Goal: Task Accomplishment & Management: Manage account settings

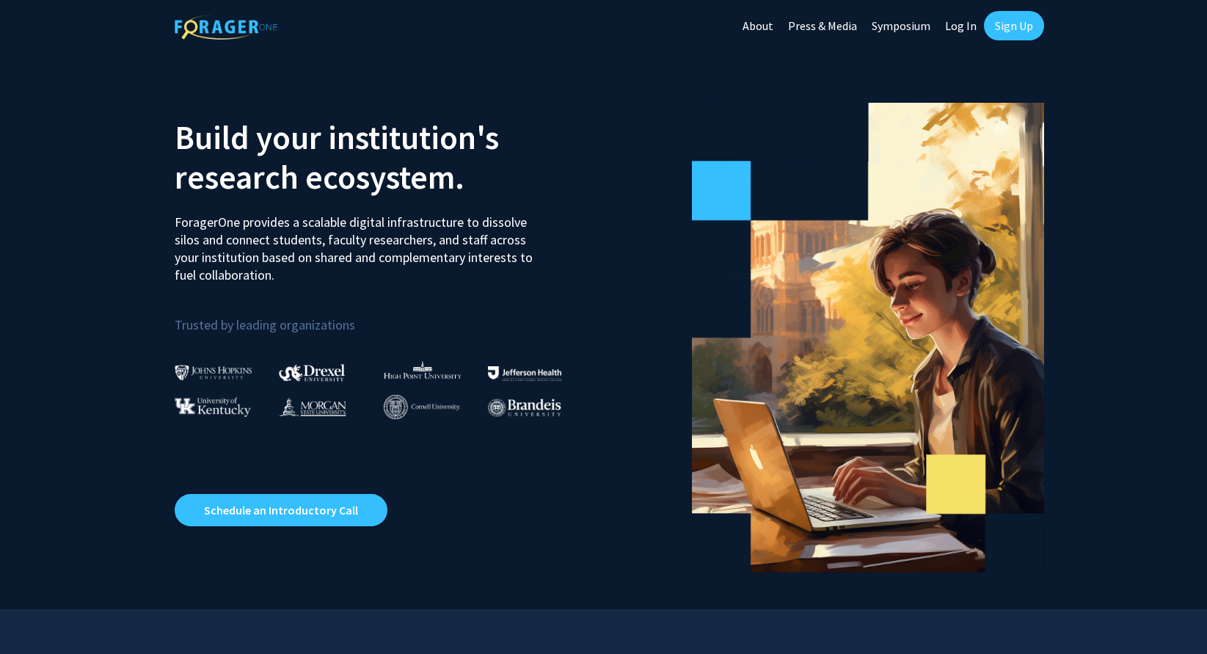
click at [954, 33] on link "Log In" at bounding box center [961, 25] width 46 height 51
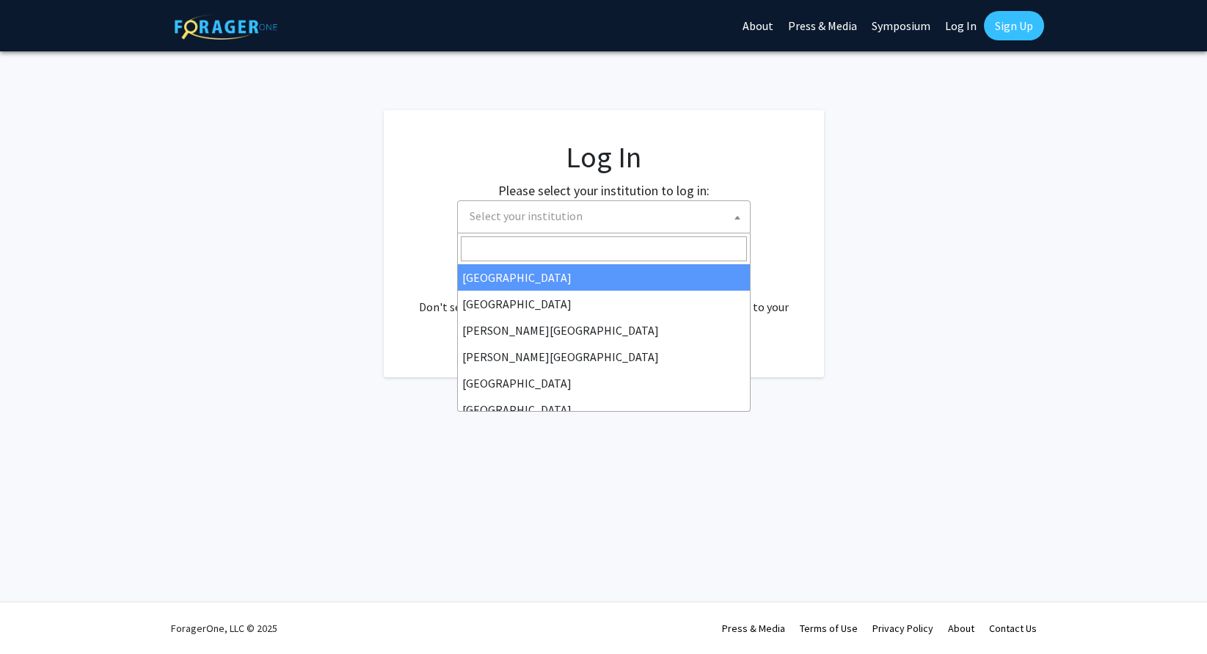
click at [570, 214] on span "Select your institution" at bounding box center [526, 215] width 113 height 15
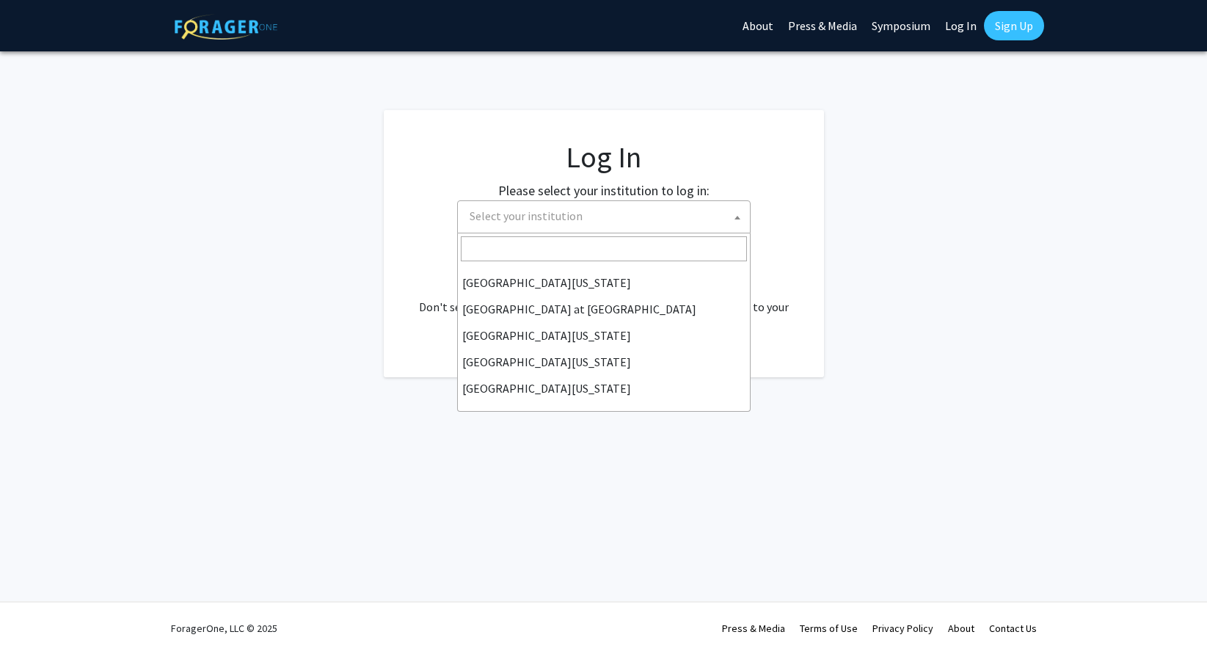
scroll to position [514, 0]
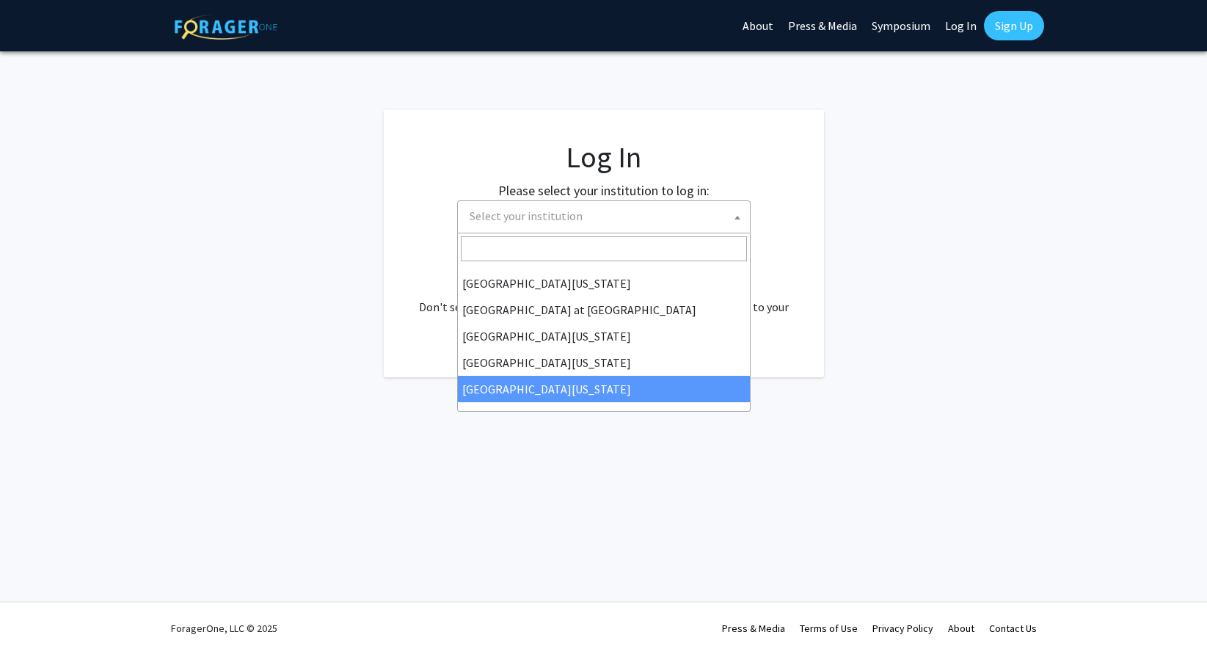
select select "33"
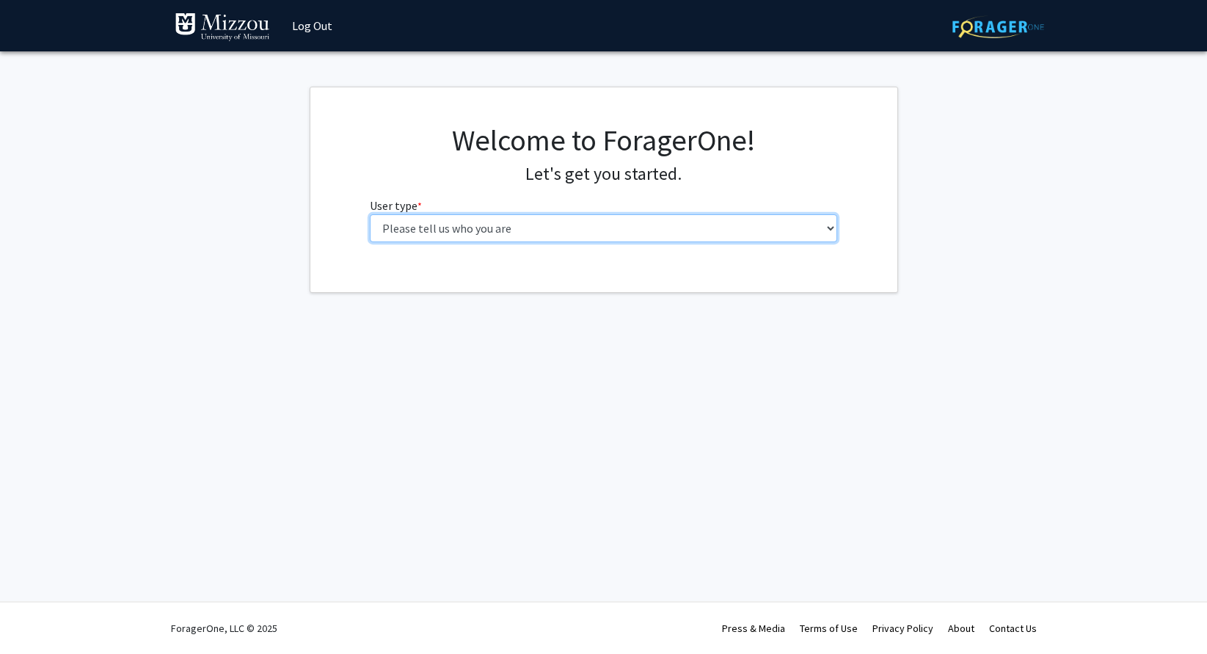
select select "5: faculty"
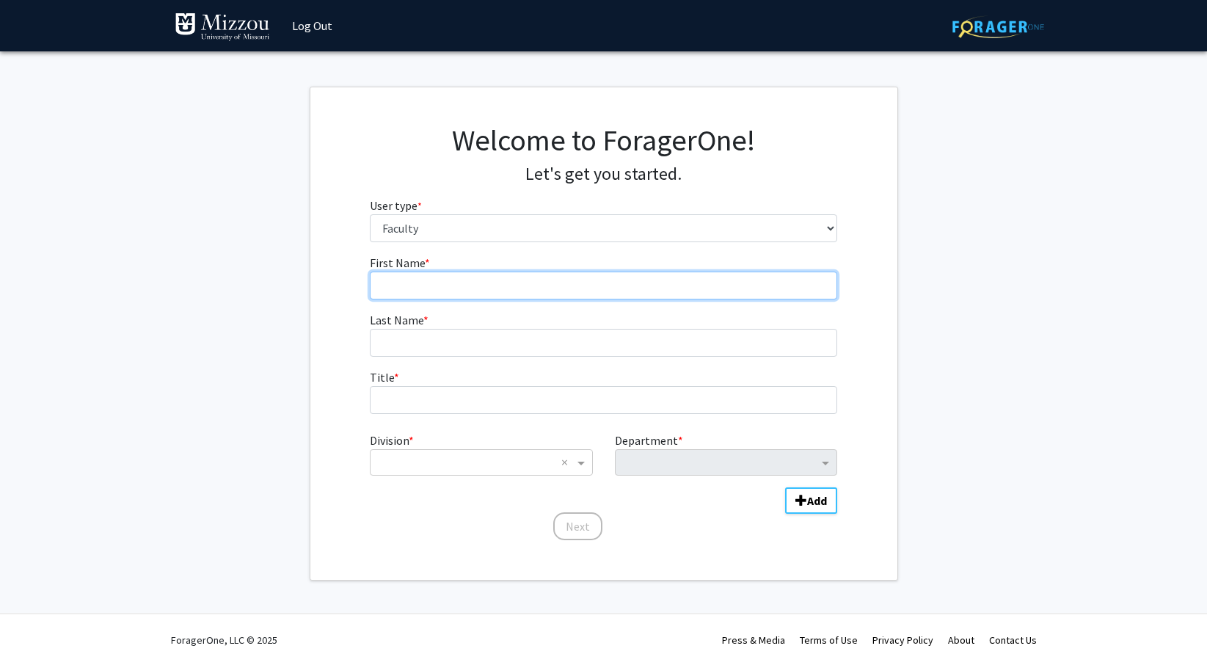
click at [417, 275] on input "First Name * required" at bounding box center [604, 286] width 468 height 28
type input "[PERSON_NAME]"
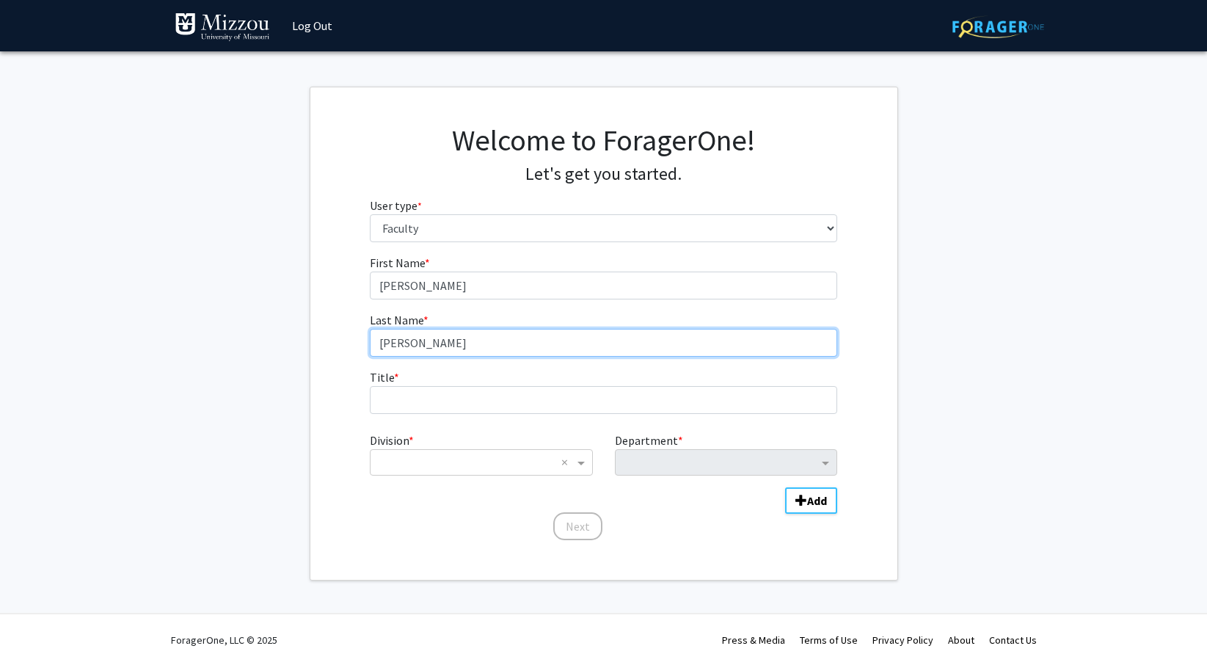
type input "[PERSON_NAME]"
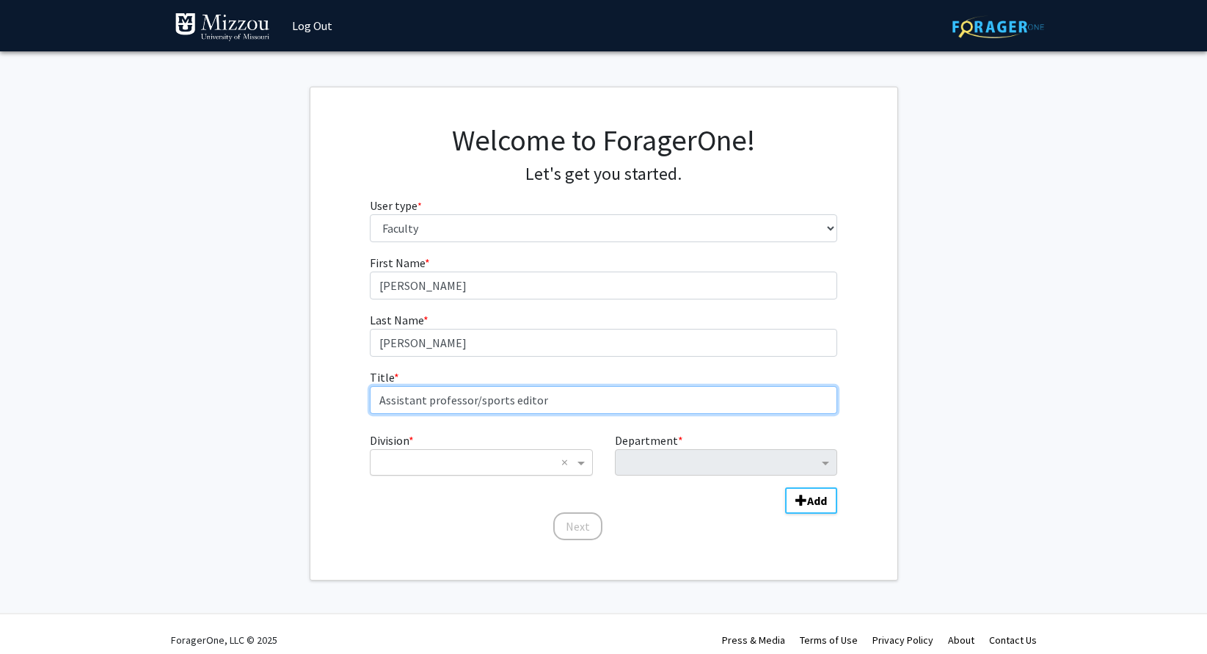
type input "Assistant professor/sports editor"
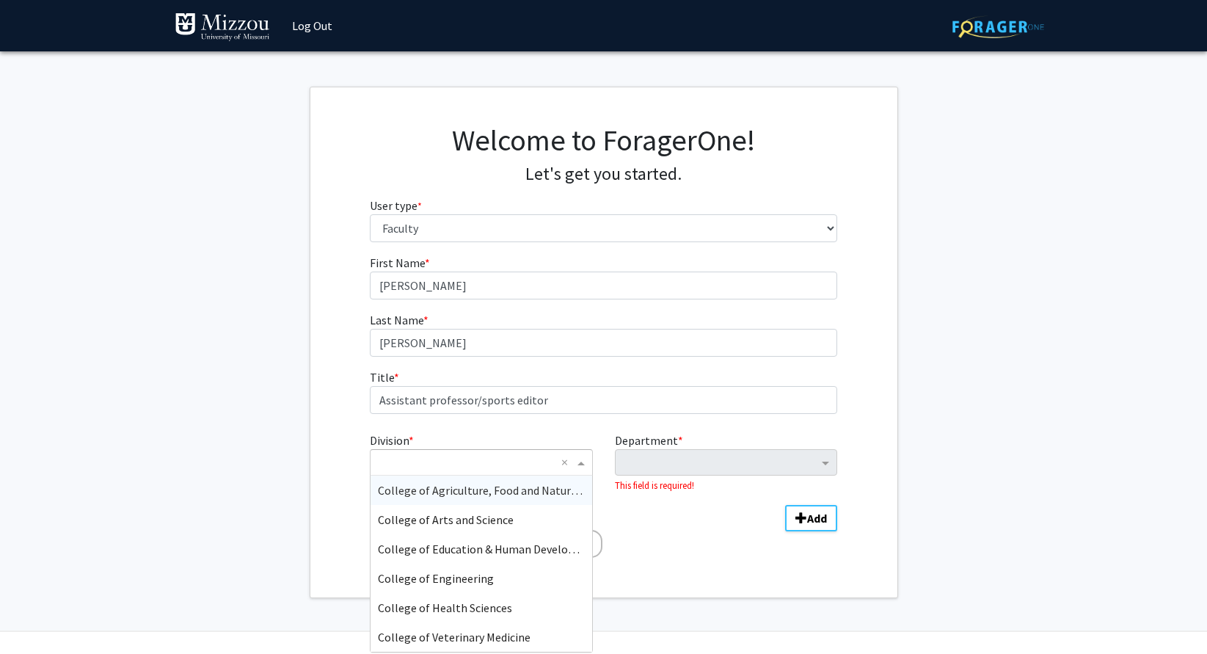
click at [534, 466] on input "Division" at bounding box center [466, 463] width 177 height 18
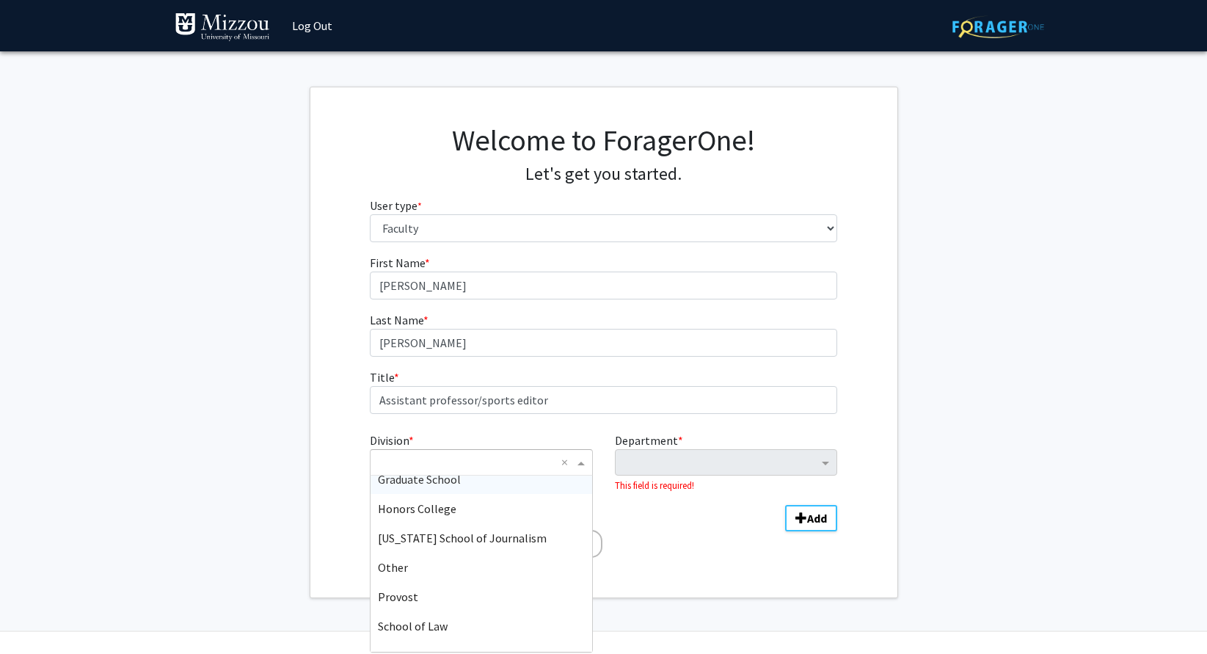
scroll to position [492, 0]
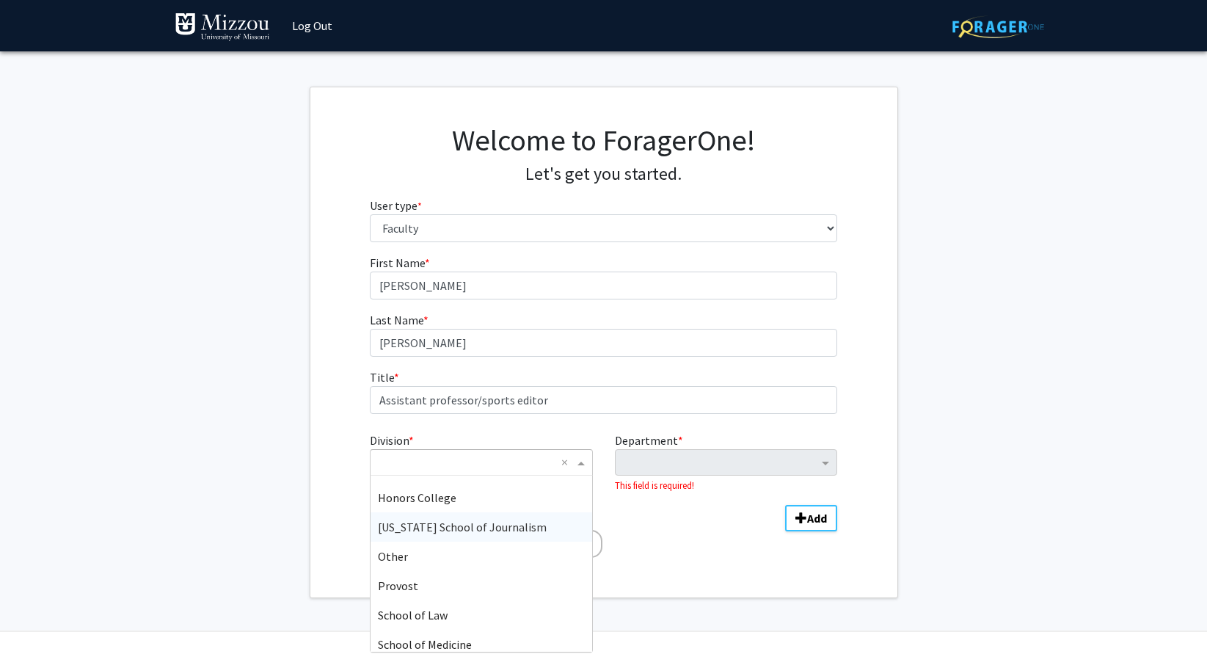
click at [497, 526] on span "[US_STATE] School of Journalism" at bounding box center [462, 527] width 169 height 15
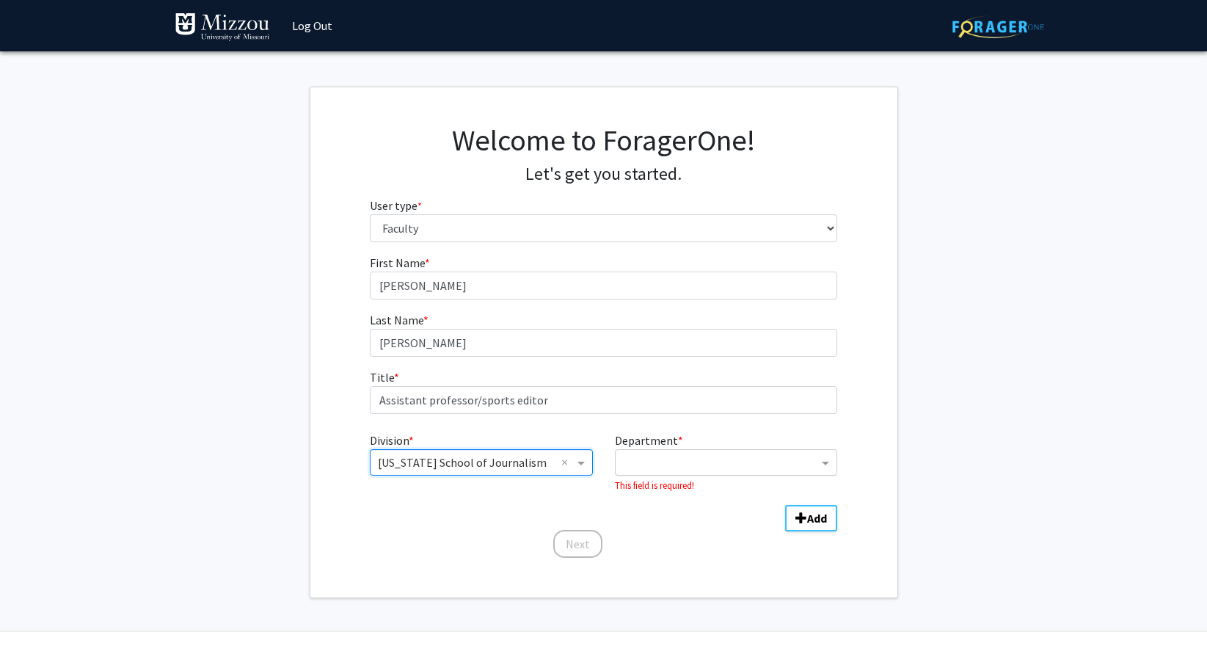
click at [680, 462] on input "Department" at bounding box center [720, 463] width 195 height 18
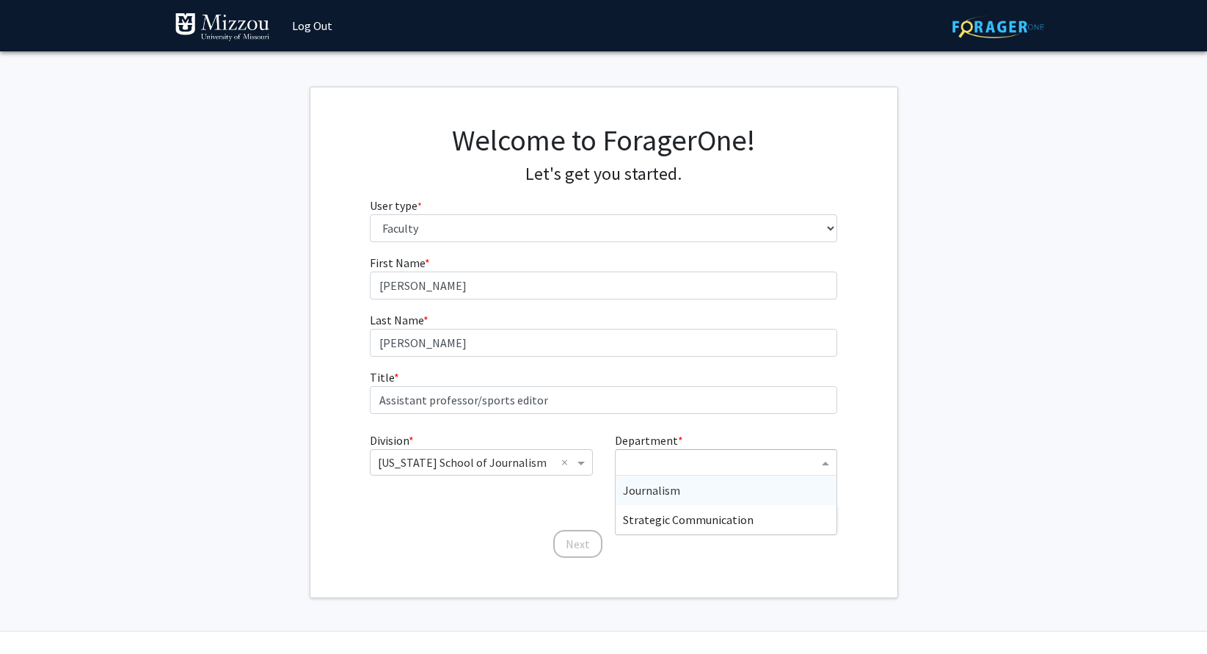
click at [672, 486] on span "Journalism" at bounding box center [651, 490] width 57 height 15
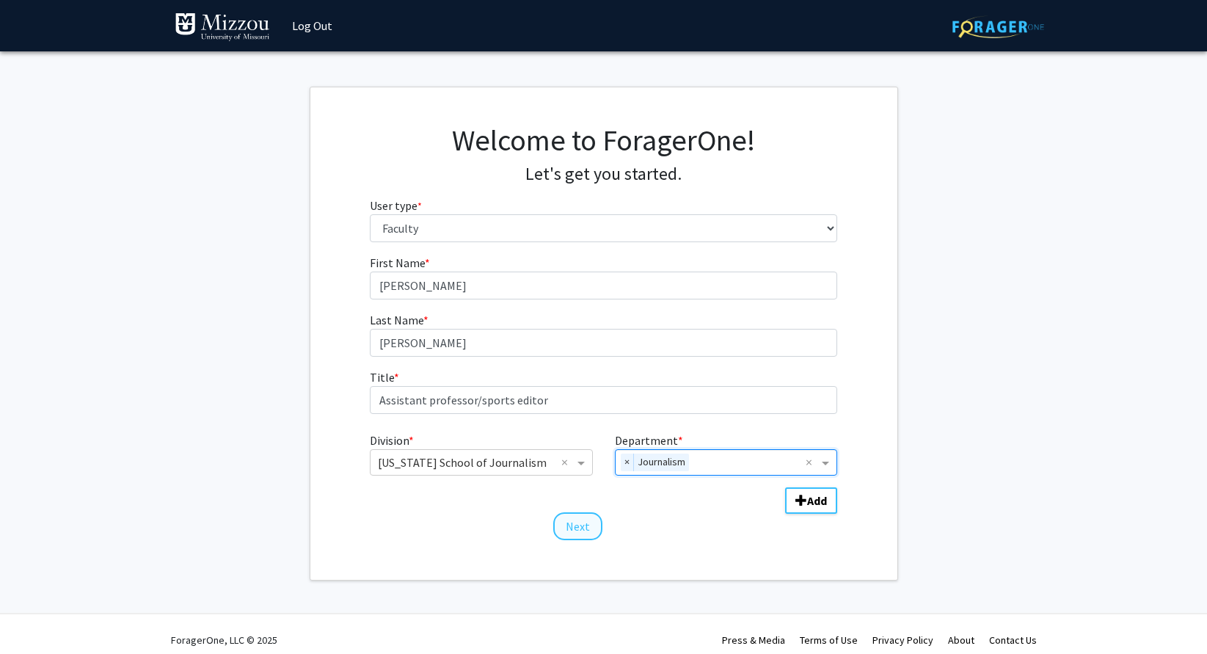
click at [582, 520] on button "Next" at bounding box center [577, 526] width 49 height 28
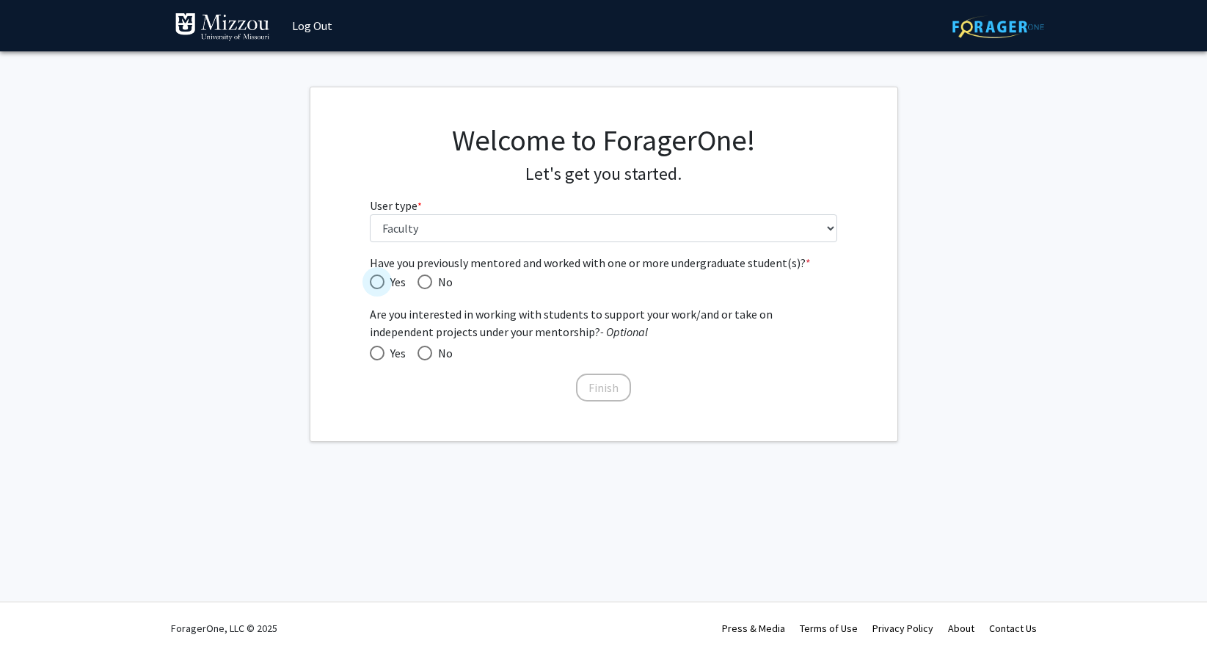
click at [374, 286] on span "Have you previously mentored and worked with one or more undergraduate student(…" at bounding box center [377, 282] width 15 height 15
click at [374, 286] on input "Yes" at bounding box center [377, 282] width 15 height 15
radio input "true"
click at [379, 354] on span at bounding box center [377, 353] width 15 height 15
click at [379, 354] on input "Yes" at bounding box center [377, 353] width 15 height 15
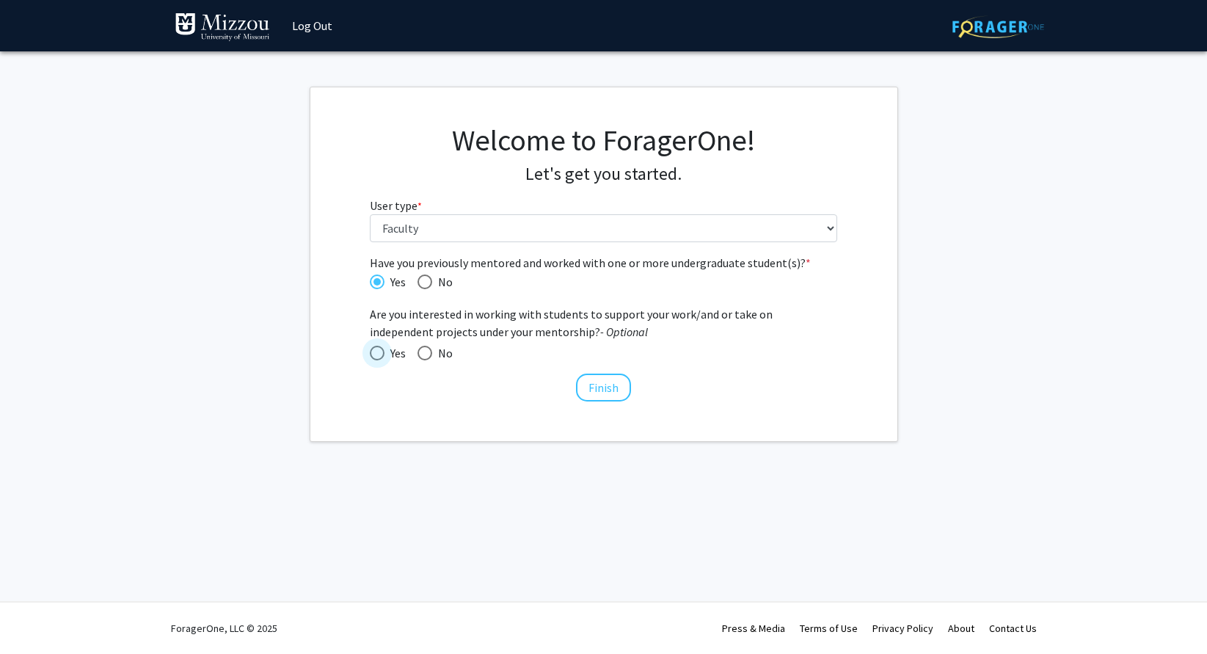
radio input "true"
click at [586, 384] on button "Finish" at bounding box center [603, 388] width 55 height 28
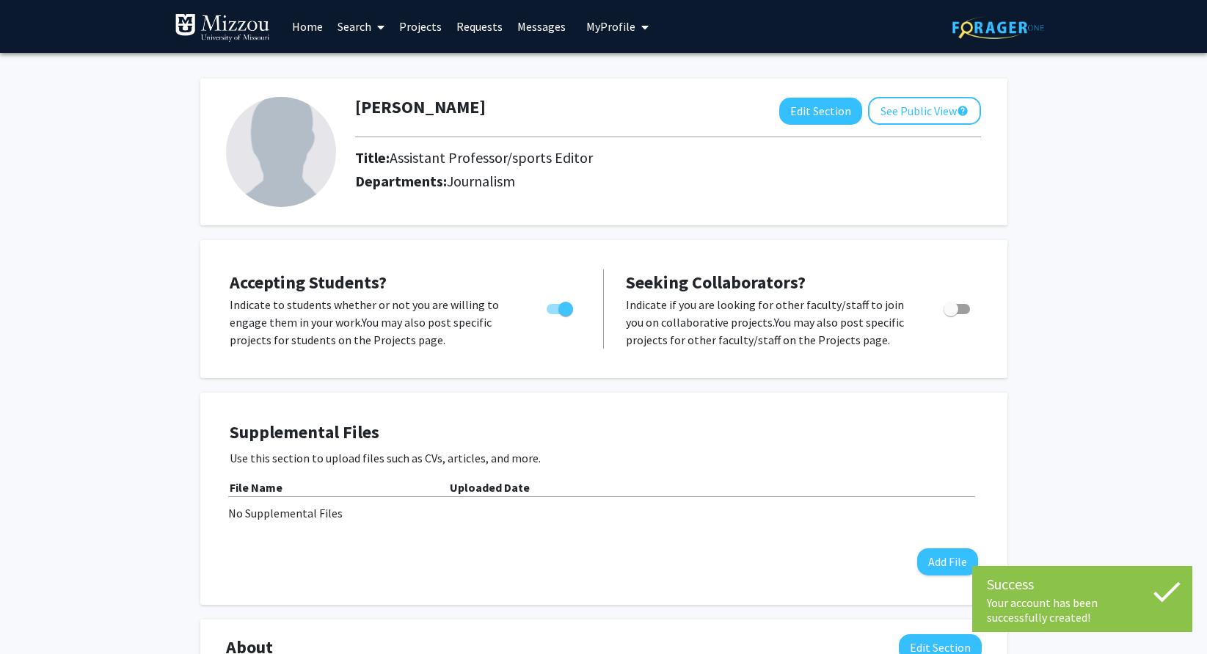
click at [285, 138] on img at bounding box center [281, 152] width 110 height 110
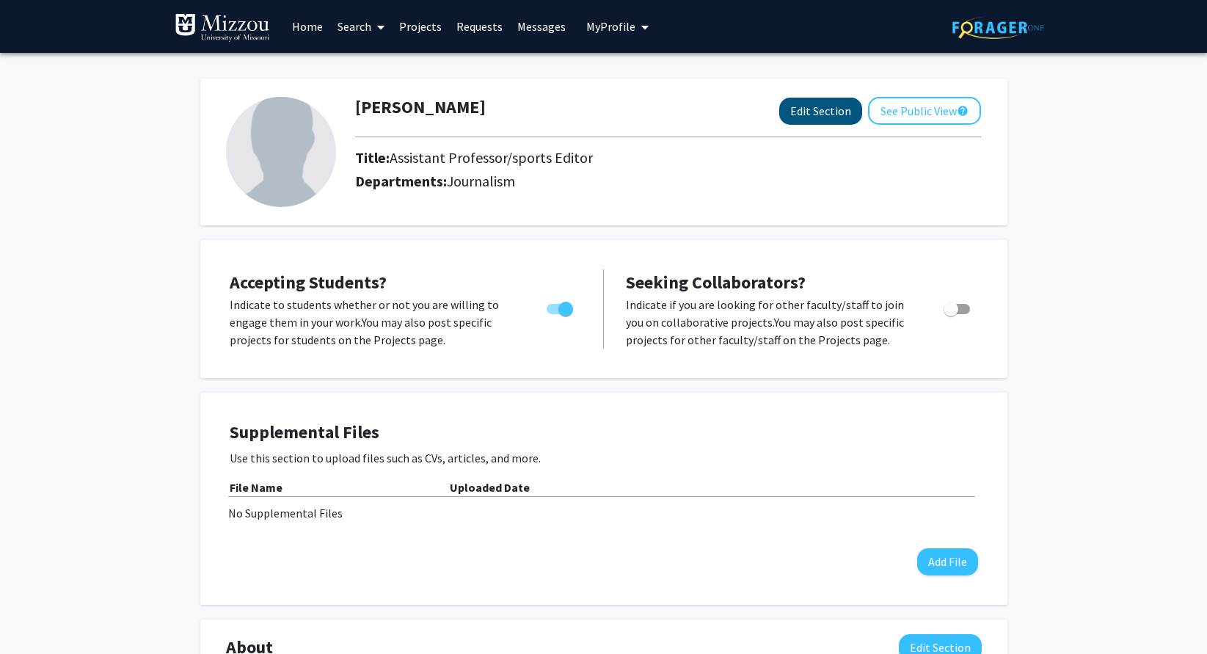
click at [800, 108] on button "Edit Section" at bounding box center [820, 111] width 83 height 27
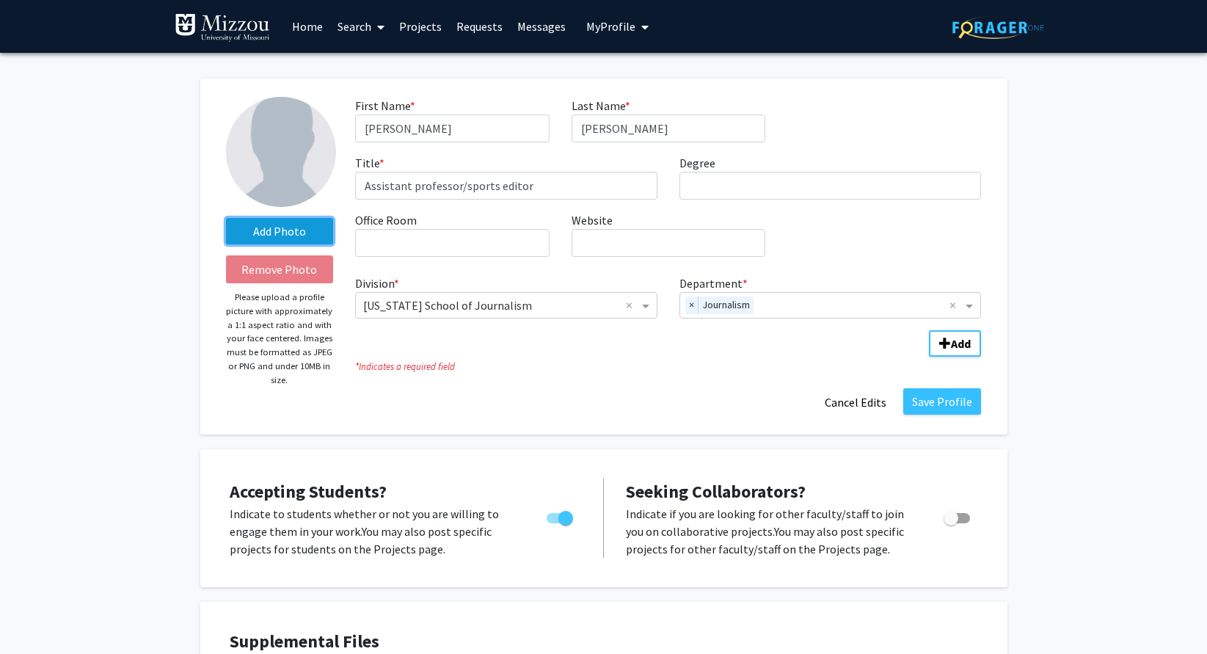
click at [265, 237] on label "Add Photo" at bounding box center [280, 231] width 108 height 26
click at [0, 0] on input "Add Photo" at bounding box center [0, 0] width 0 height 0
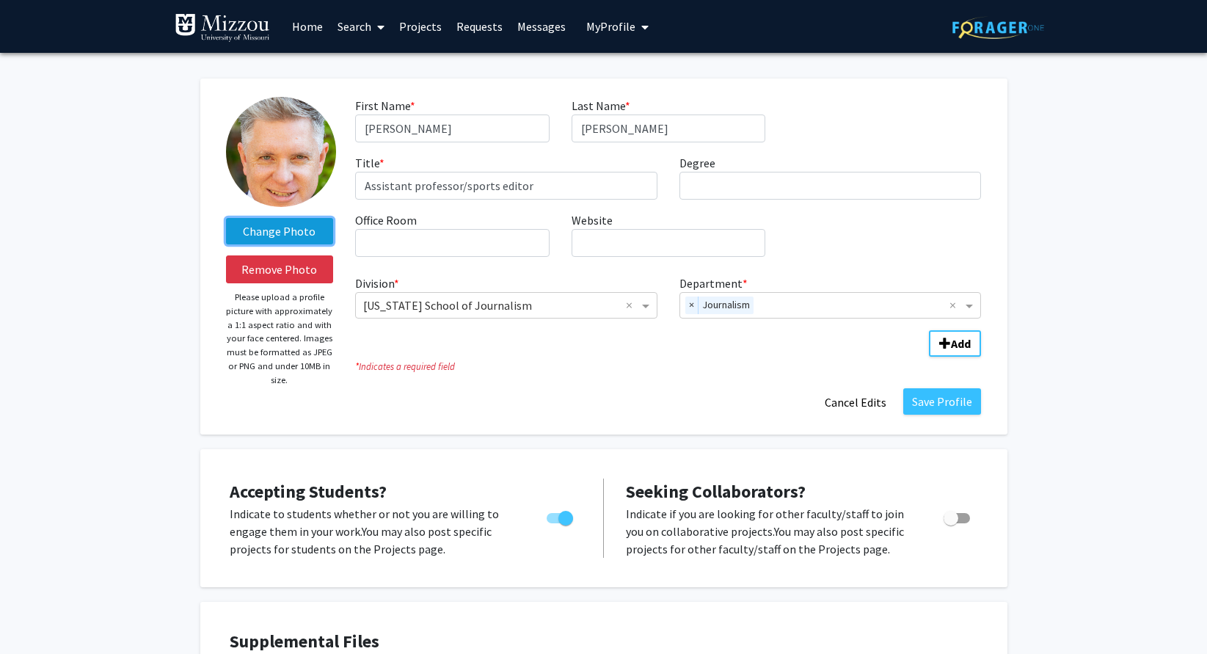
click at [294, 233] on label "Change Photo" at bounding box center [280, 231] width 108 height 26
click at [0, 0] on input "Change Photo" at bounding box center [0, 0] width 0 height 0
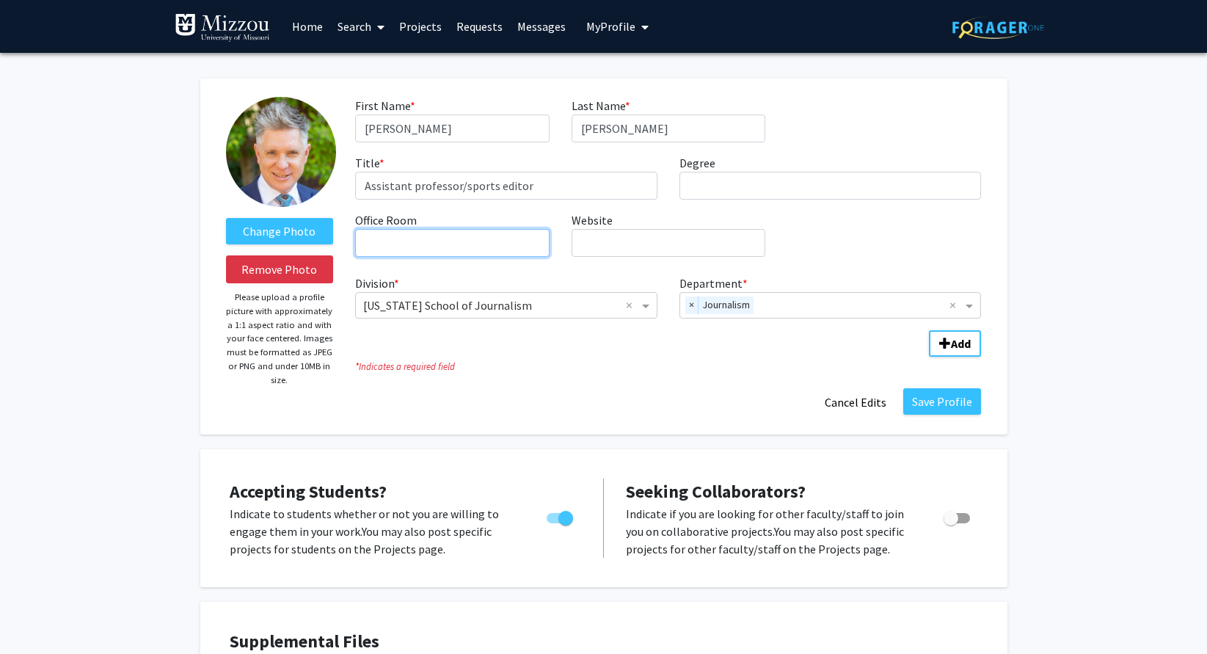
click at [441, 244] on input "Office Room required" at bounding box center [452, 243] width 194 height 28
type input "[PERSON_NAME][GEOGRAPHIC_DATA][PERSON_NAME] 311"
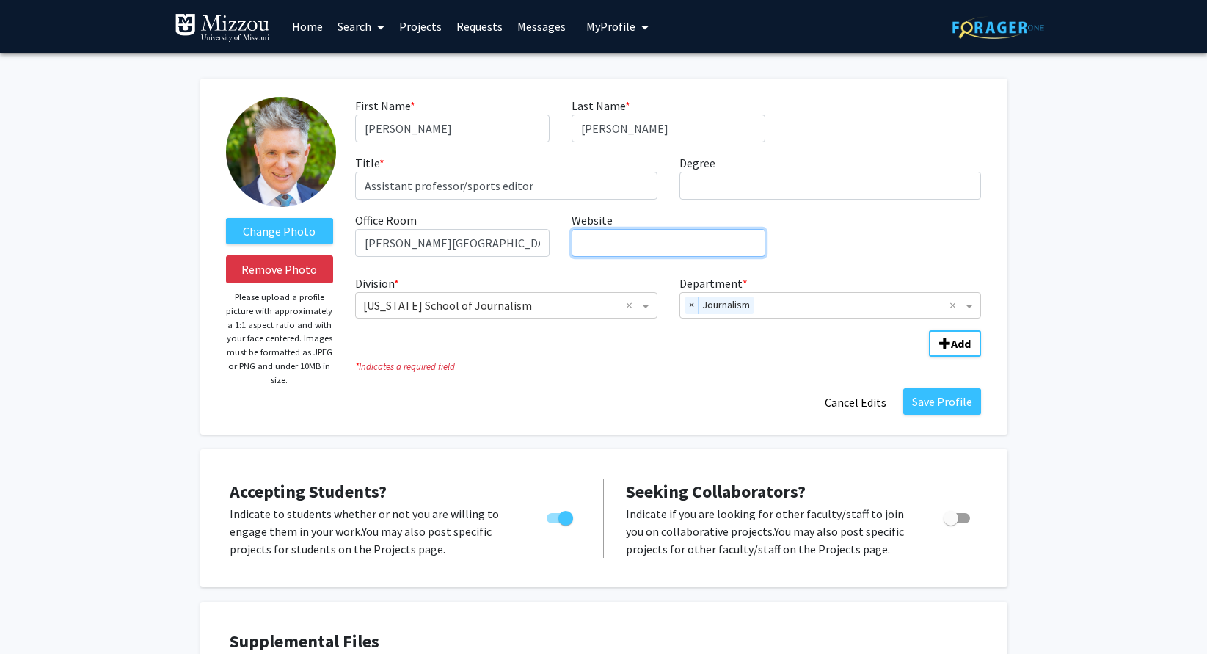
click at [606, 243] on input "Website required" at bounding box center [669, 243] width 194 height 28
paste input "[URL][DOMAIN_NAME][US_STATE][PERSON_NAME]"
type input "[URL][DOMAIN_NAME][US_STATE][PERSON_NAME]"
click at [943, 400] on button "Save Profile" at bounding box center [943, 401] width 78 height 26
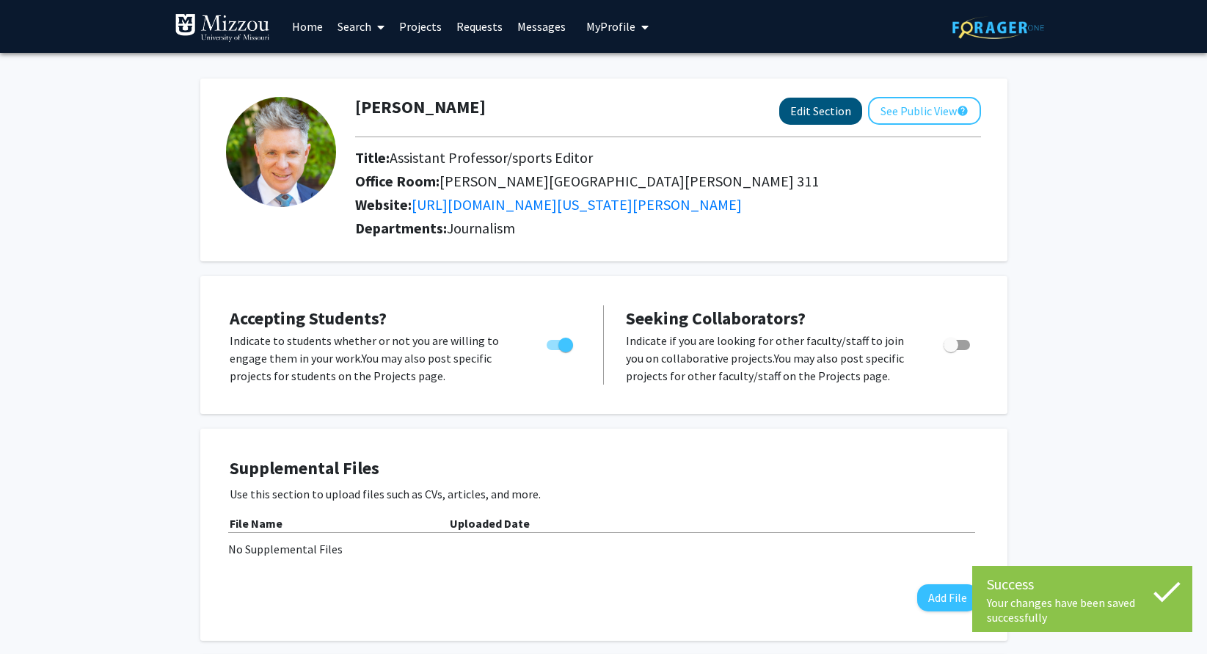
click at [809, 115] on button "Edit Section" at bounding box center [820, 111] width 83 height 27
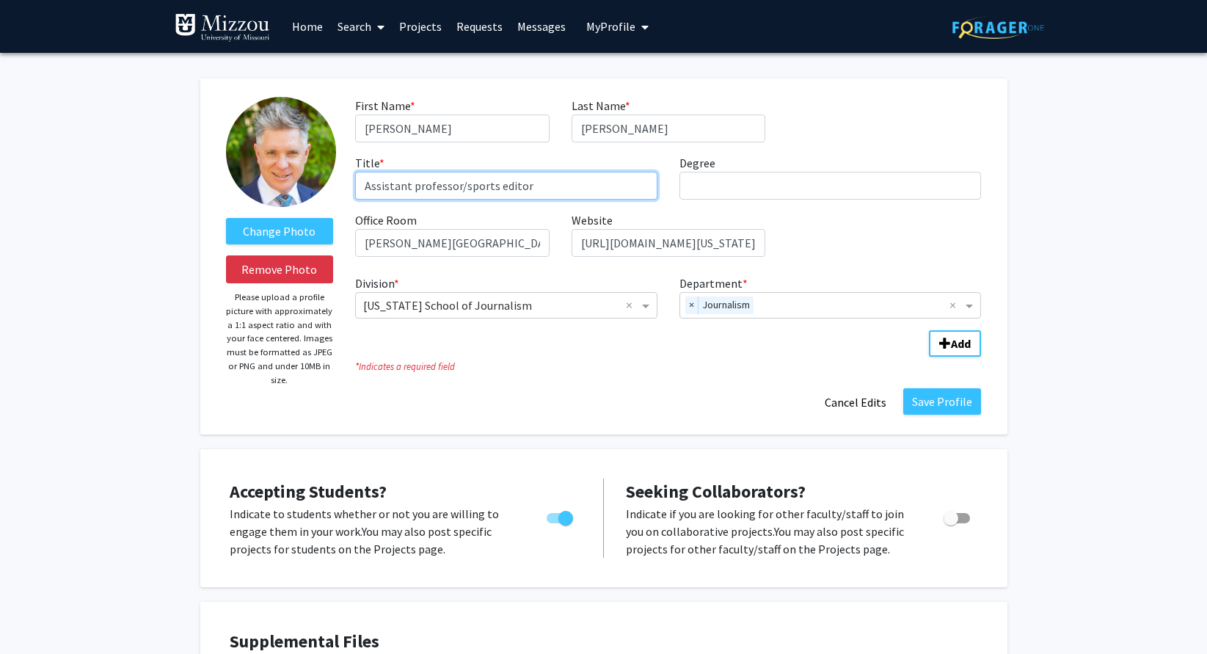
click at [419, 189] on input "Assistant professor/sports editor" at bounding box center [506, 186] width 302 height 28
type input "Assistant Professor/Sports Editor"
click at [931, 404] on button "Save Profile" at bounding box center [943, 401] width 78 height 26
